Goal: Entertainment & Leisure: Consume media (video, audio)

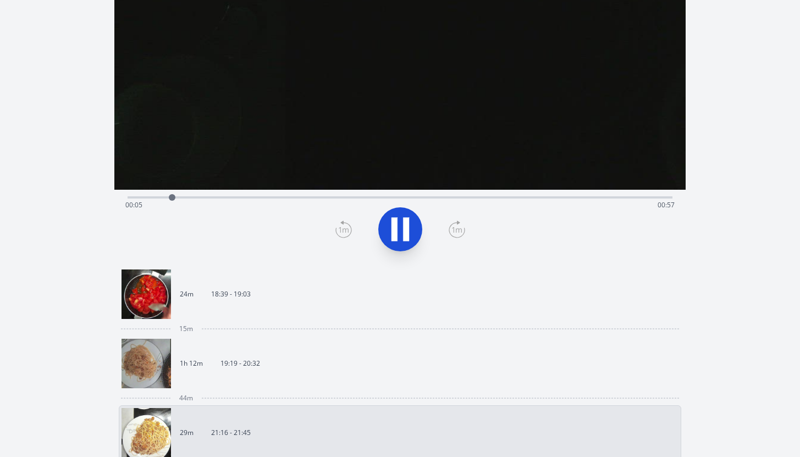
scroll to position [89, 0]
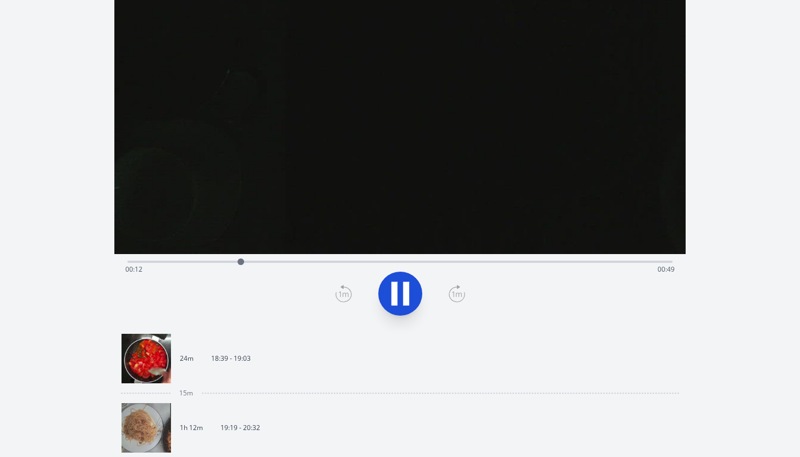
click at [288, 261] on div "Time elapsed: 00:12 Time remaining: 00:49" at bounding box center [399, 270] width 549 height 18
click at [356, 262] on div "Time elapsed: 00:18 Time remaining: 00:43" at bounding box center [399, 270] width 549 height 18
click at [427, 267] on div "Time elapsed: 00:26 Time remaining: 00:36" at bounding box center [399, 270] width 549 height 18
click at [475, 262] on div "Time elapsed: 00:34 Time remaining: 00:28" at bounding box center [399, 270] width 549 height 18
click at [272, 343] on link "24m 18:39 - 19:03" at bounding box center [396, 358] width 548 height 49
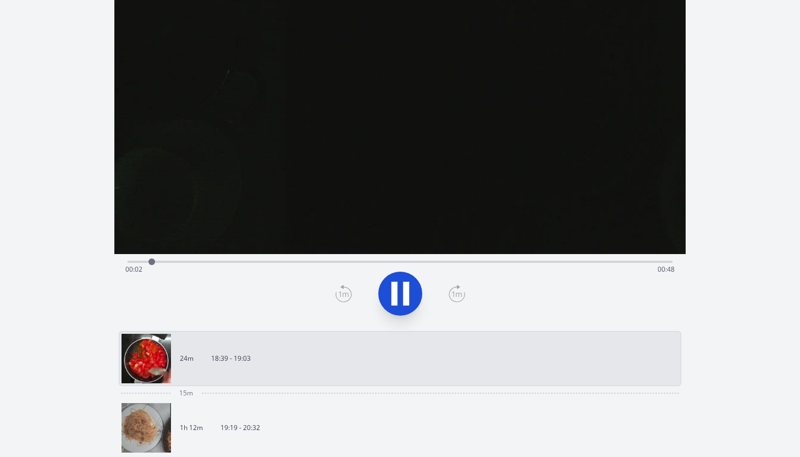
click at [239, 262] on div "Time elapsed: 00:02 Time remaining: 00:48" at bounding box center [399, 270] width 549 height 18
click at [341, 263] on div "Time elapsed: 00:10 Time remaining: 00:40" at bounding box center [399, 270] width 549 height 18
click at [417, 261] on div "Time elapsed: 00:19 Time remaining: 00:30" at bounding box center [399, 270] width 549 height 18
click at [488, 257] on div "Time elapsed: 00:26 Time remaining: 00:23" at bounding box center [400, 260] width 545 height 13
click at [554, 259] on div "Time elapsed: 00:33 Time remaining: 00:17" at bounding box center [400, 260] width 545 height 13
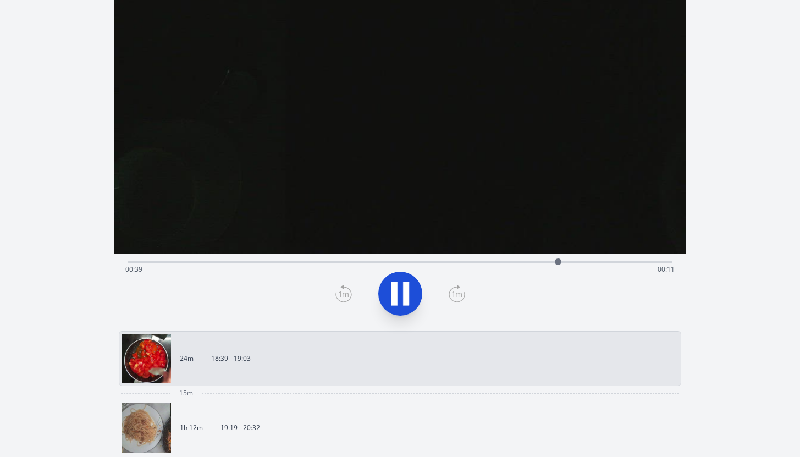
click at [598, 263] on div "Time elapsed: 00:39 Time remaining: 00:11" at bounding box center [399, 270] width 549 height 18
click at [635, 264] on div "Time elapsed: 00:43 Time remaining: 00:07" at bounding box center [399, 270] width 549 height 18
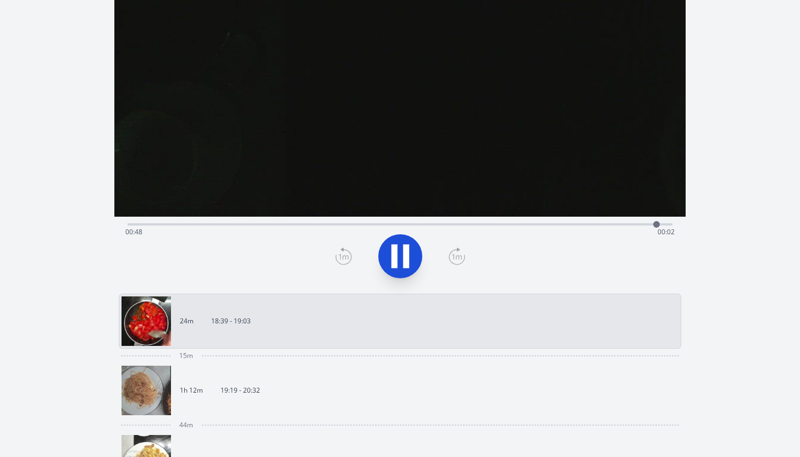
scroll to position [130, 0]
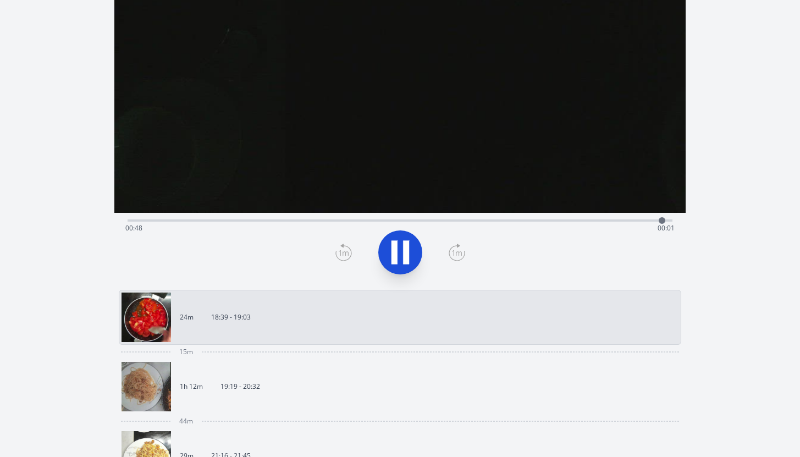
click at [236, 388] on p "19:19 - 20:32" at bounding box center [240, 386] width 40 height 9
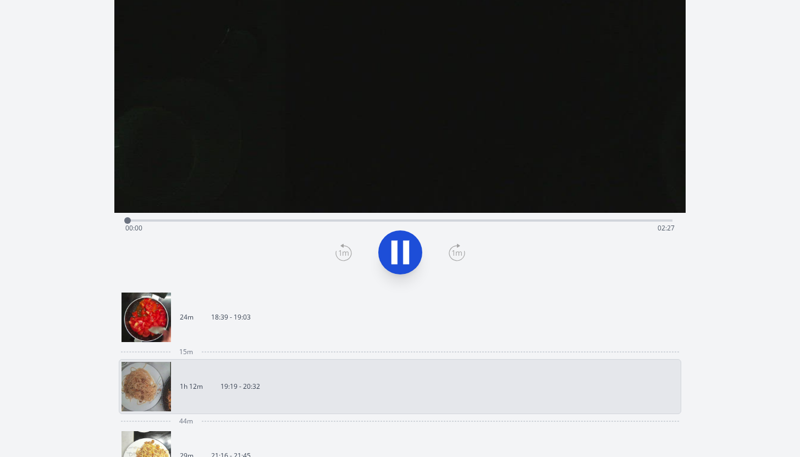
click at [218, 218] on div "Time elapsed: 00:00 Time remaining: 02:27" at bounding box center [400, 219] width 545 height 13
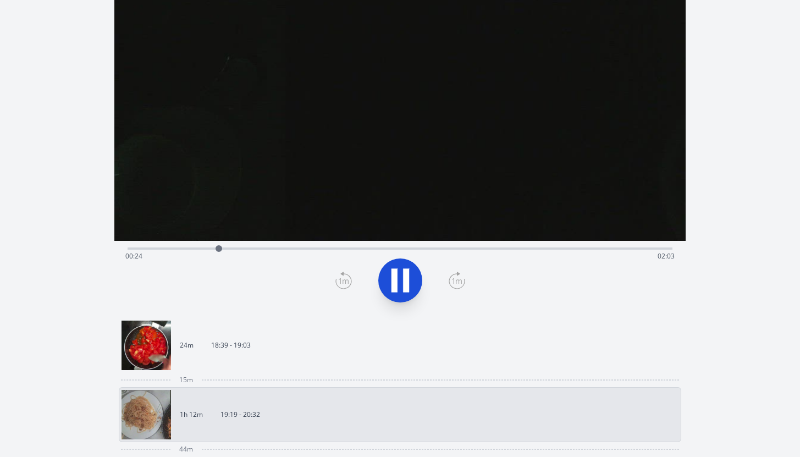
scroll to position [101, 0]
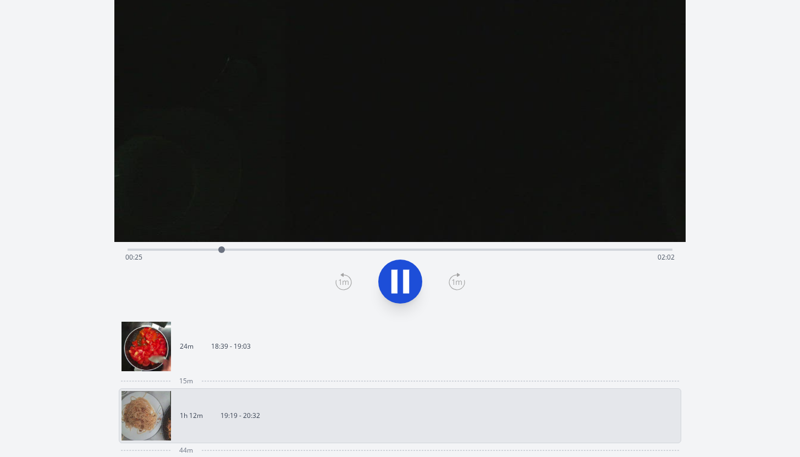
click at [329, 238] on video at bounding box center [399, 81] width 571 height 321
click at [165, 252] on div "Time elapsed: 00:26 Time remaining: 02:01" at bounding box center [399, 258] width 549 height 18
click at [267, 261] on div "Time elapsed: 00:10 Time remaining: 02:17" at bounding box center [399, 258] width 549 height 18
click at [323, 252] on div "Time elapsed: 00:38 Time remaining: 01:49" at bounding box center [399, 258] width 549 height 18
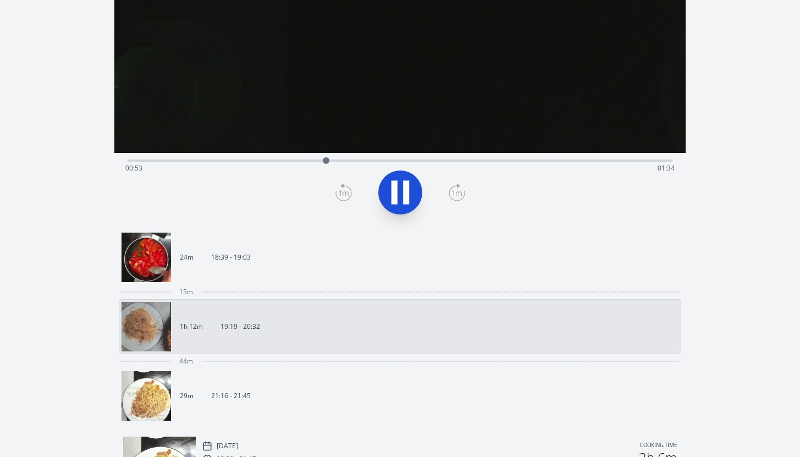
scroll to position [194, 0]
